Goal: Information Seeking & Learning: Learn about a topic

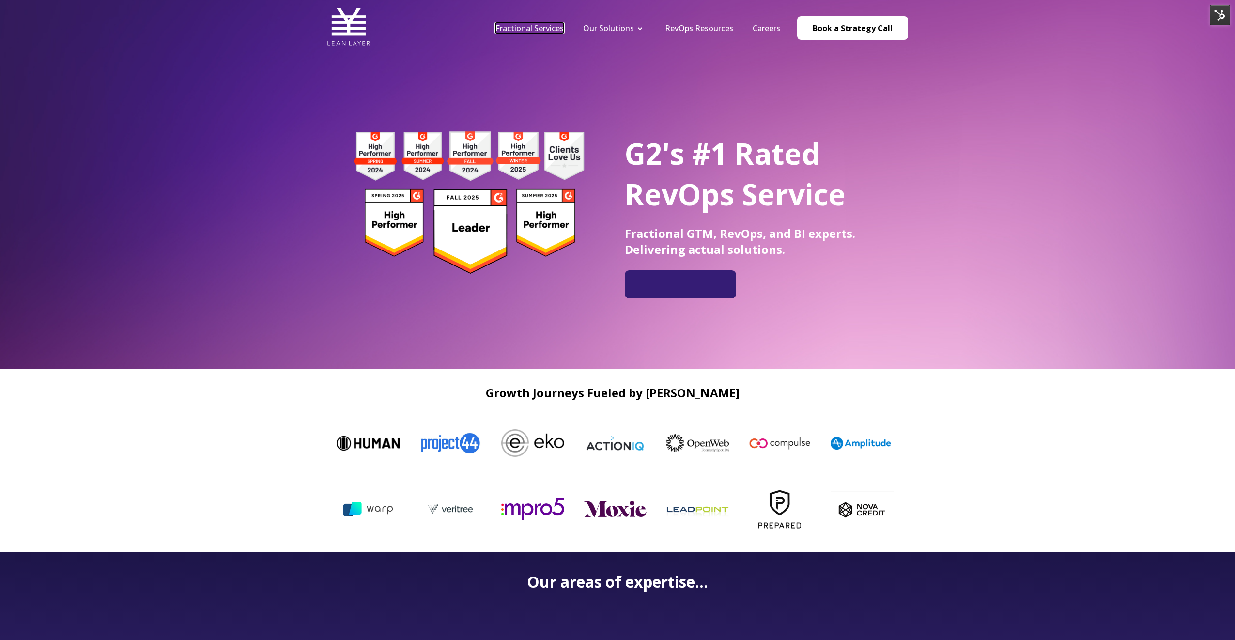
click at [529, 28] on link "Fractional Services" at bounding box center [530, 28] width 68 height 11
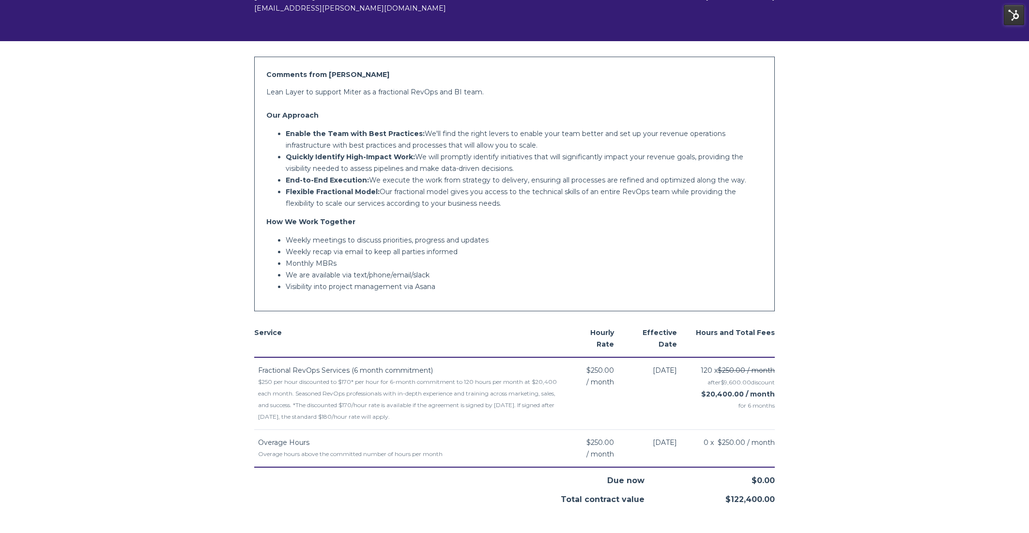
scroll to position [155, 0]
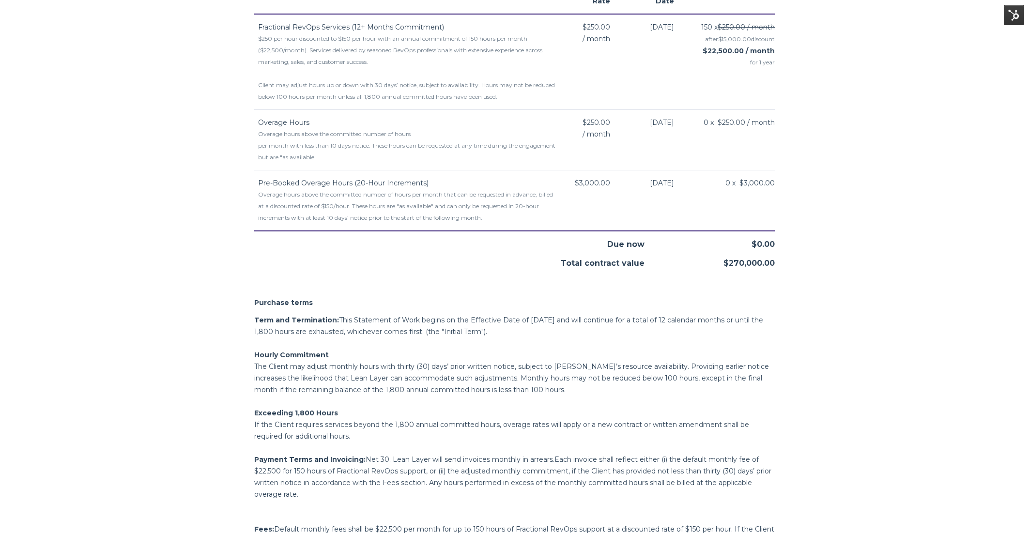
scroll to position [417, 0]
